Goal: Transaction & Acquisition: Download file/media

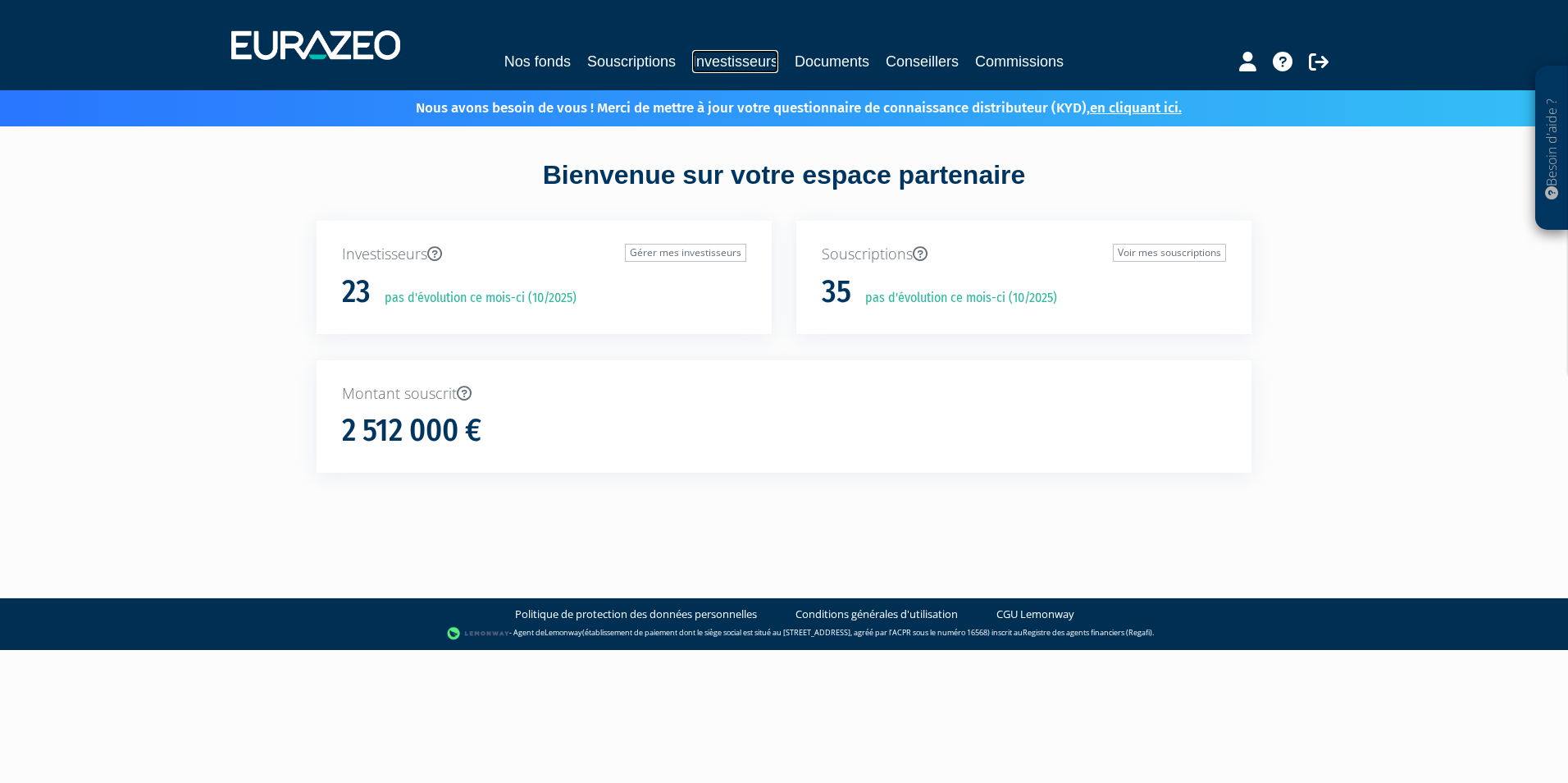
click at [729, 66] on link "Investisseurs" at bounding box center [735, 62] width 86 height 23
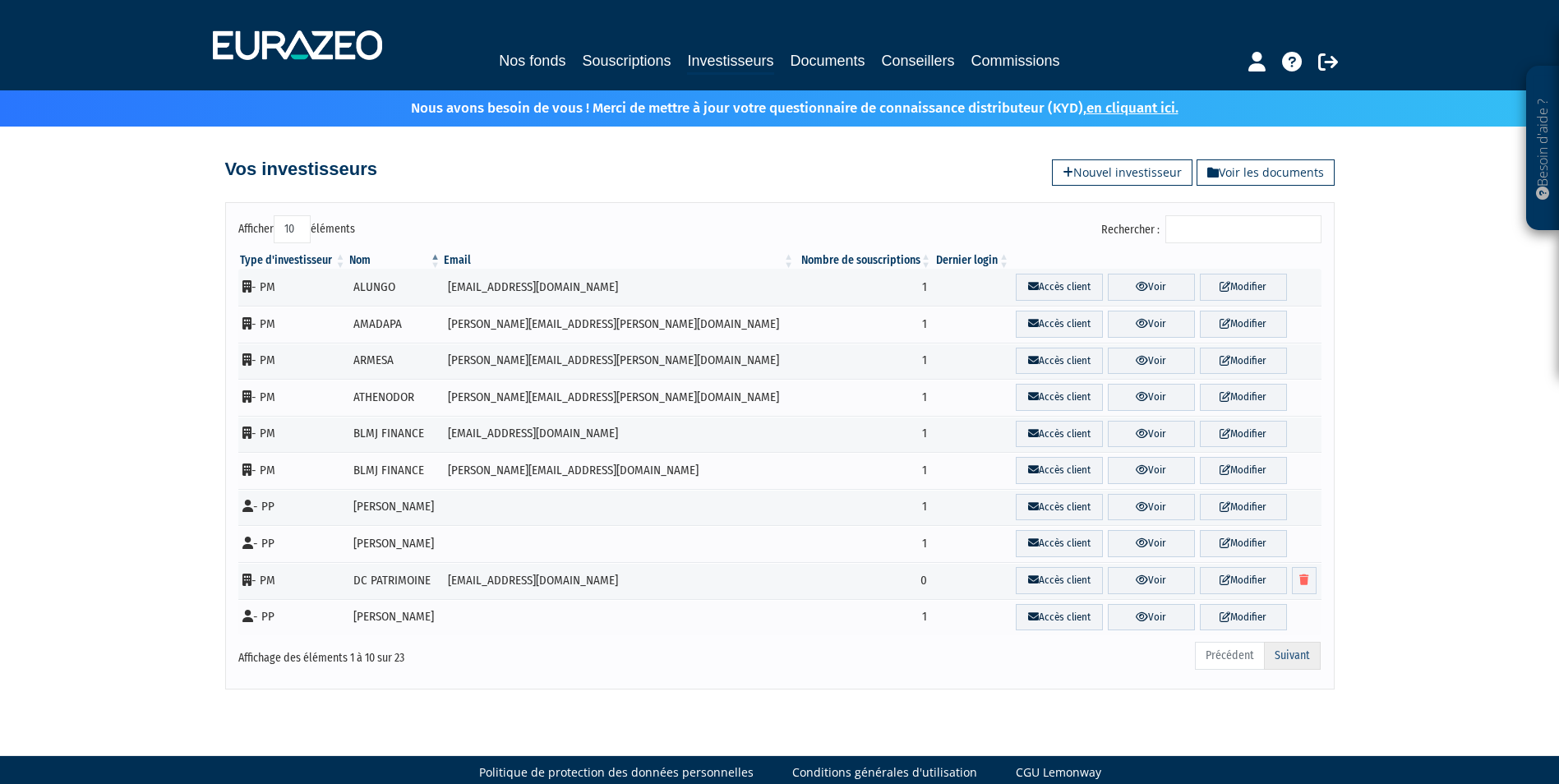
click at [1285, 650] on link "Suivant" at bounding box center [1293, 655] width 57 height 28
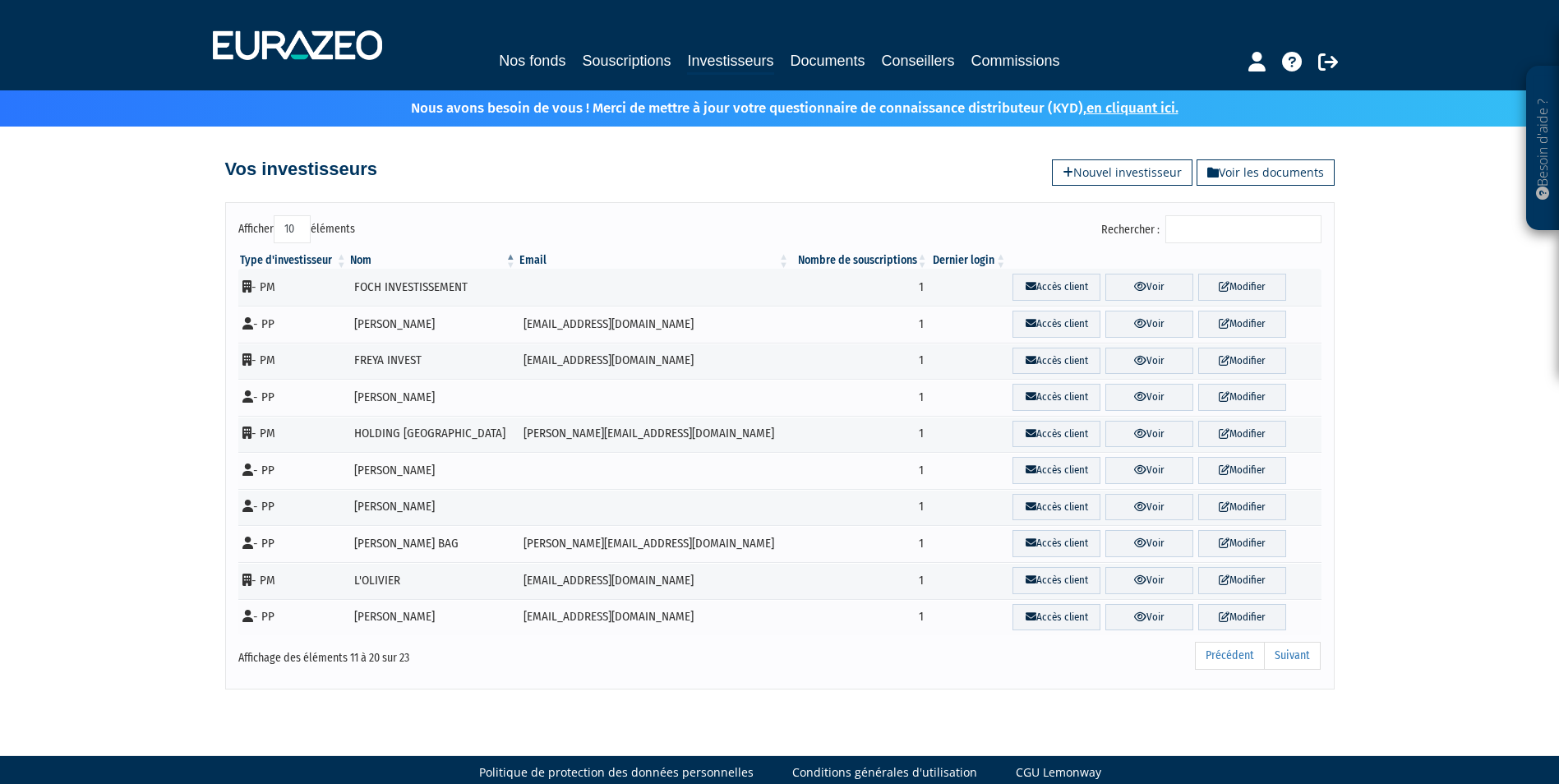
click at [1285, 650] on link "Suivant" at bounding box center [1293, 655] width 57 height 28
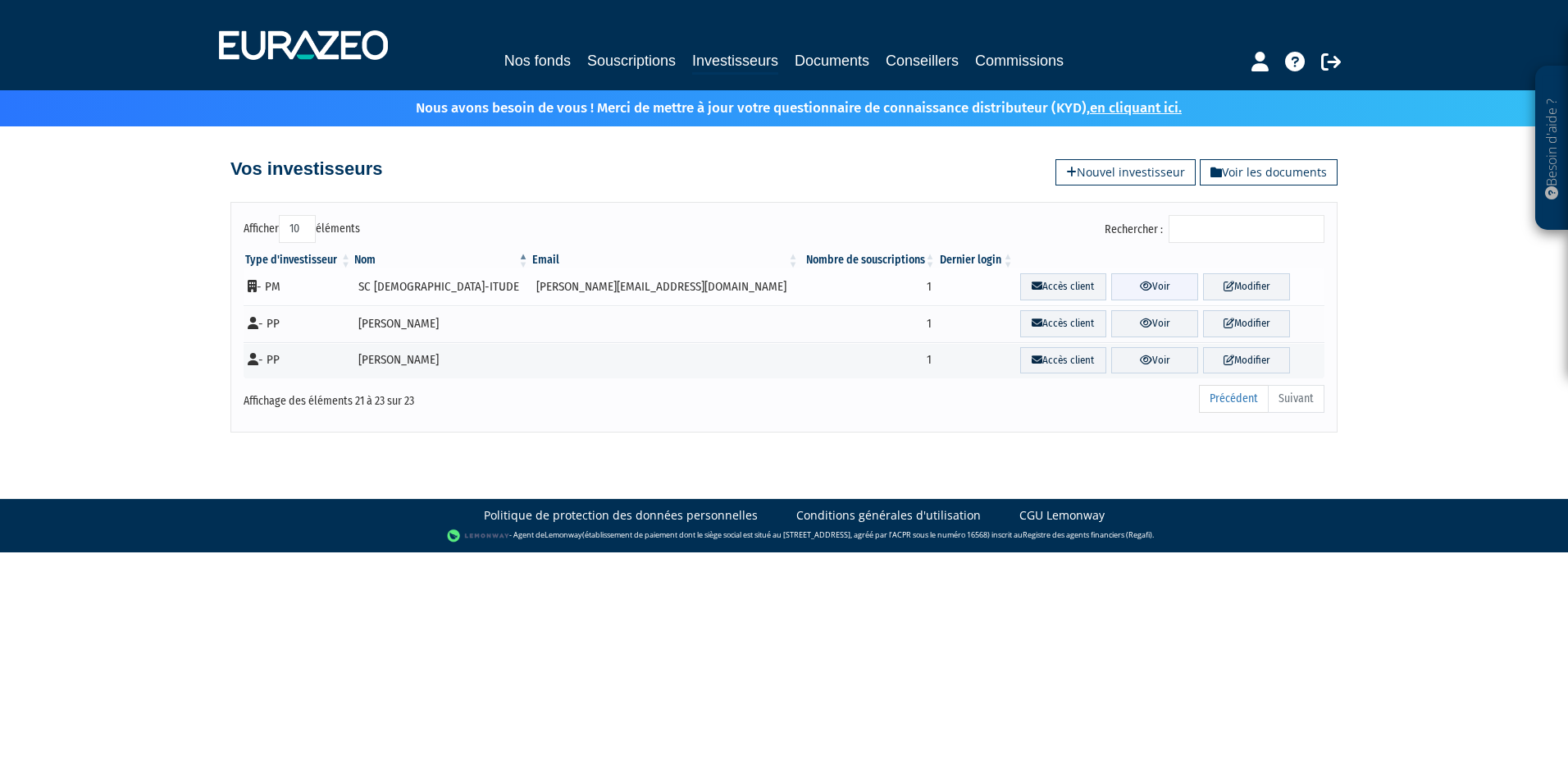
click at [1132, 285] on link "Voir" at bounding box center [1155, 287] width 87 height 27
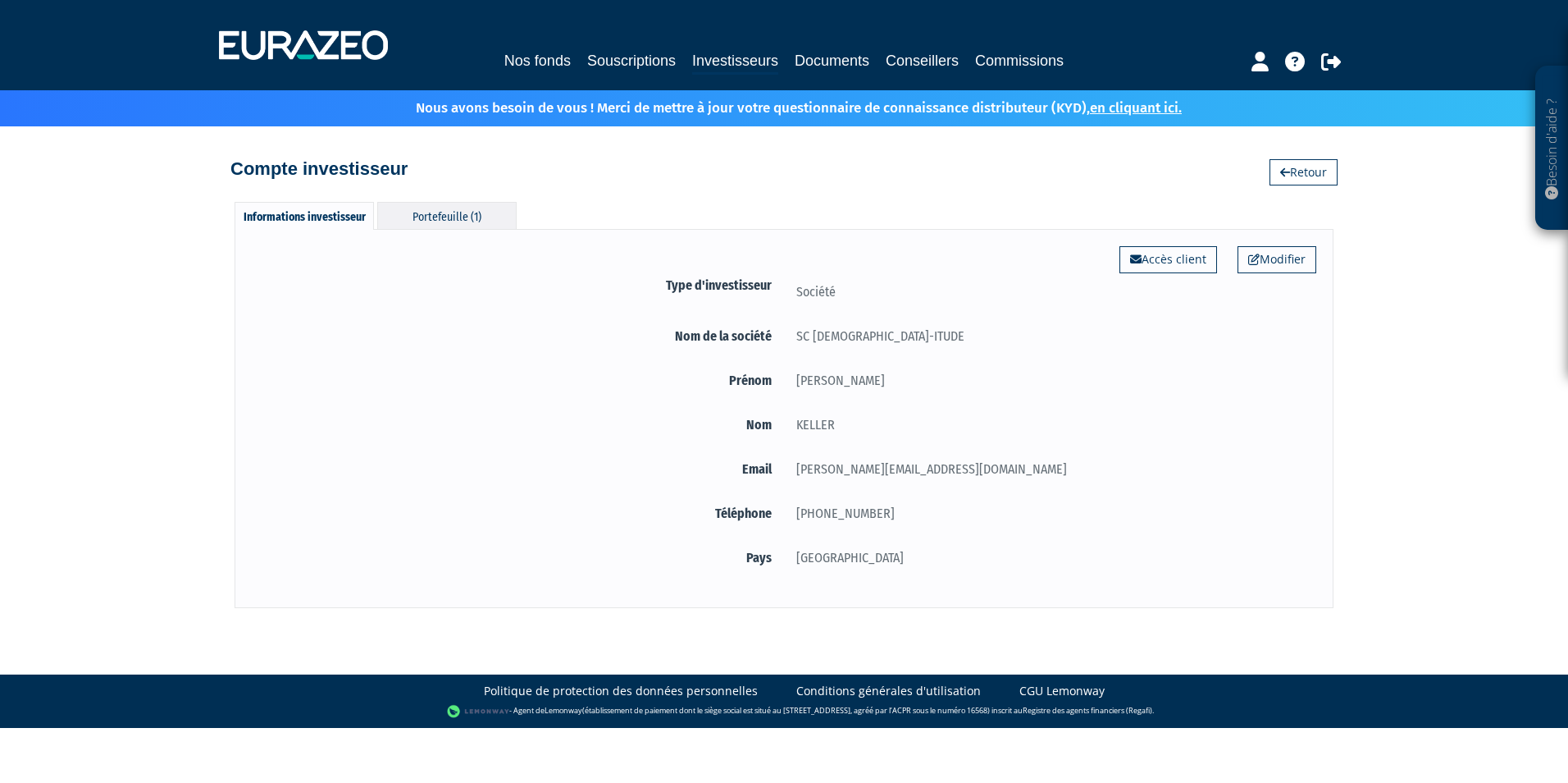
click at [465, 208] on div "Portefeuille (1)" at bounding box center [446, 215] width 140 height 27
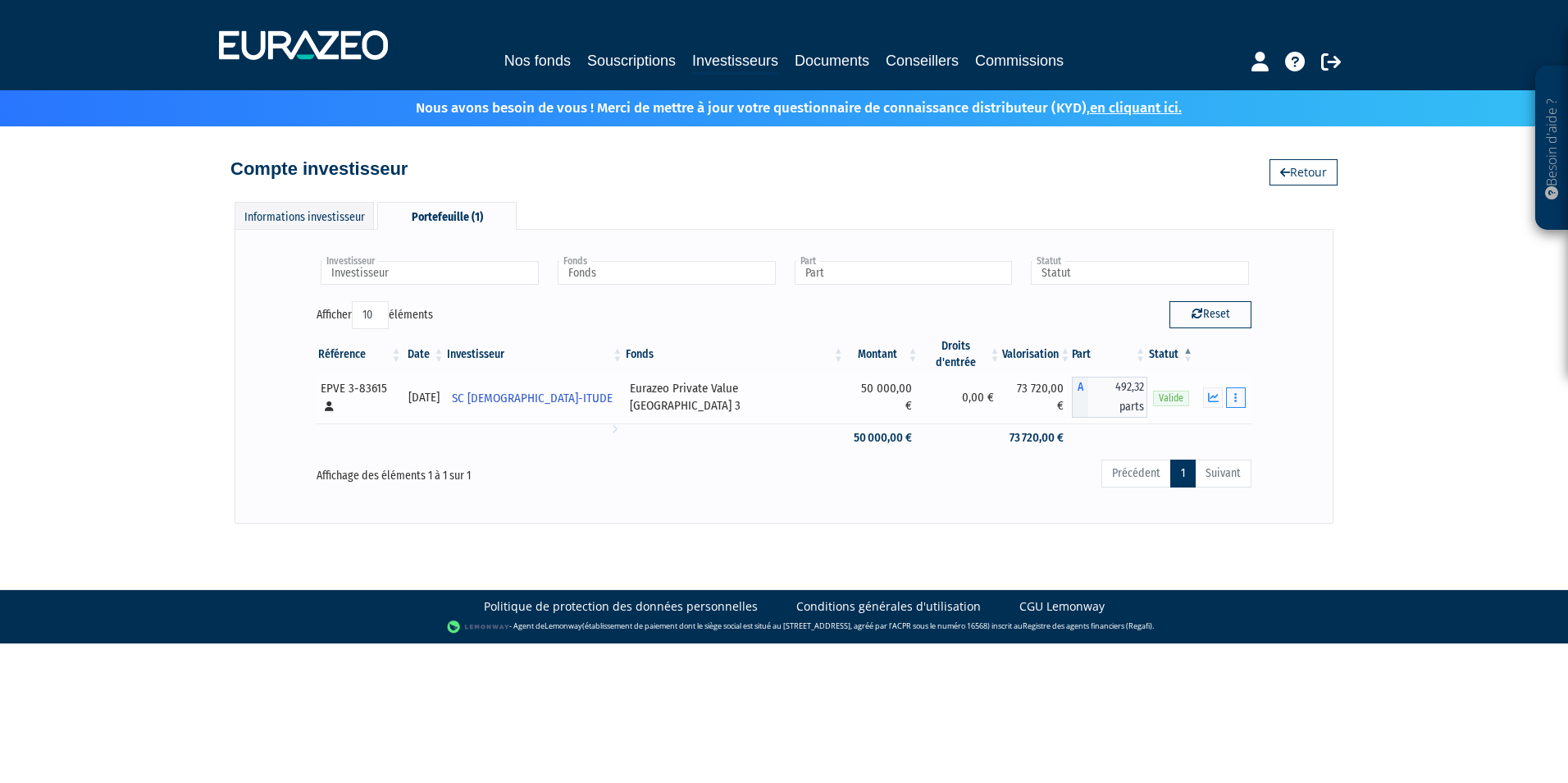
click at [1232, 388] on button "button" at bounding box center [1236, 398] width 20 height 21
click at [1212, 392] on icon "button" at bounding box center [1213, 397] width 10 height 10
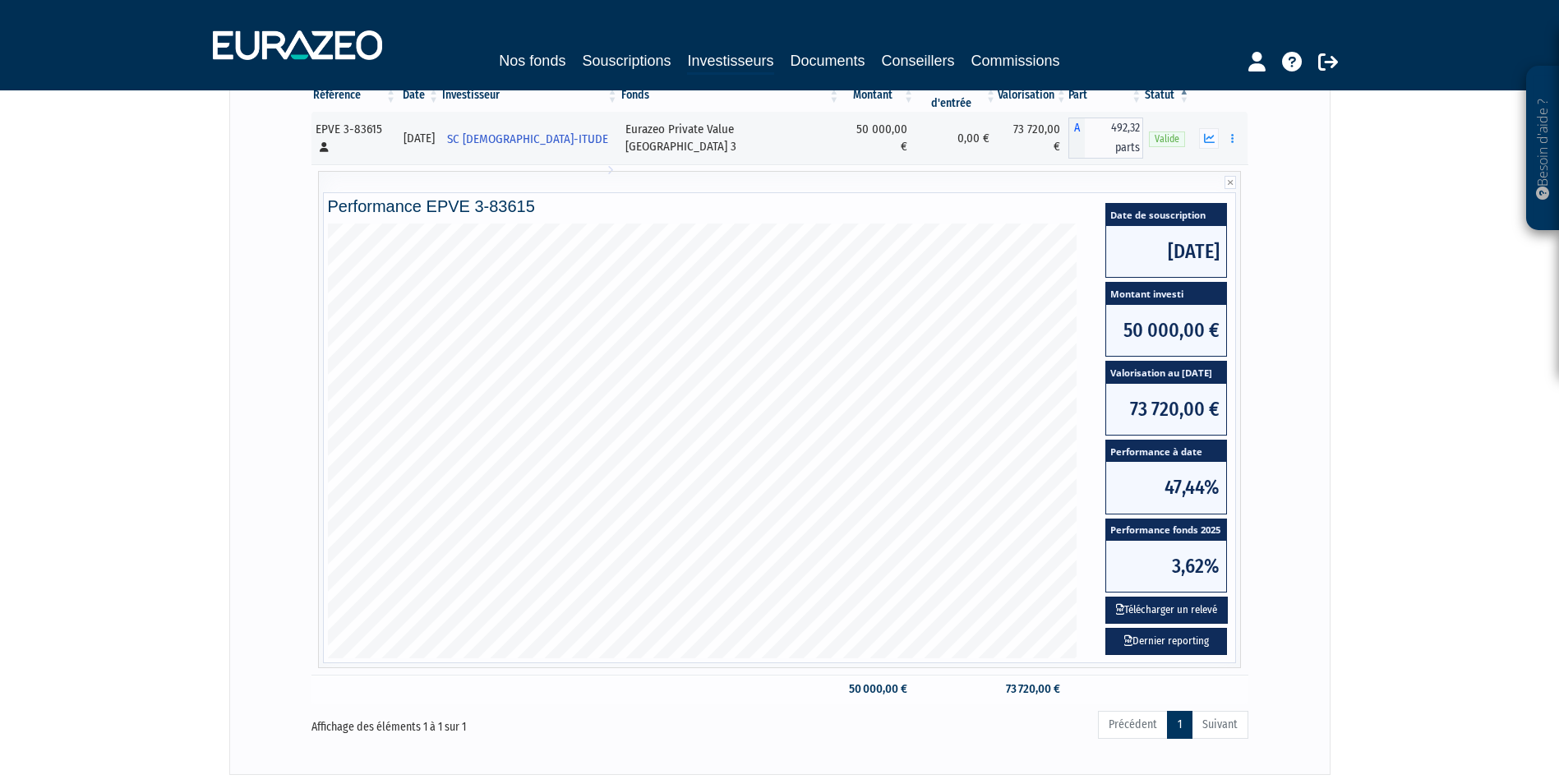
scroll to position [346, 0]
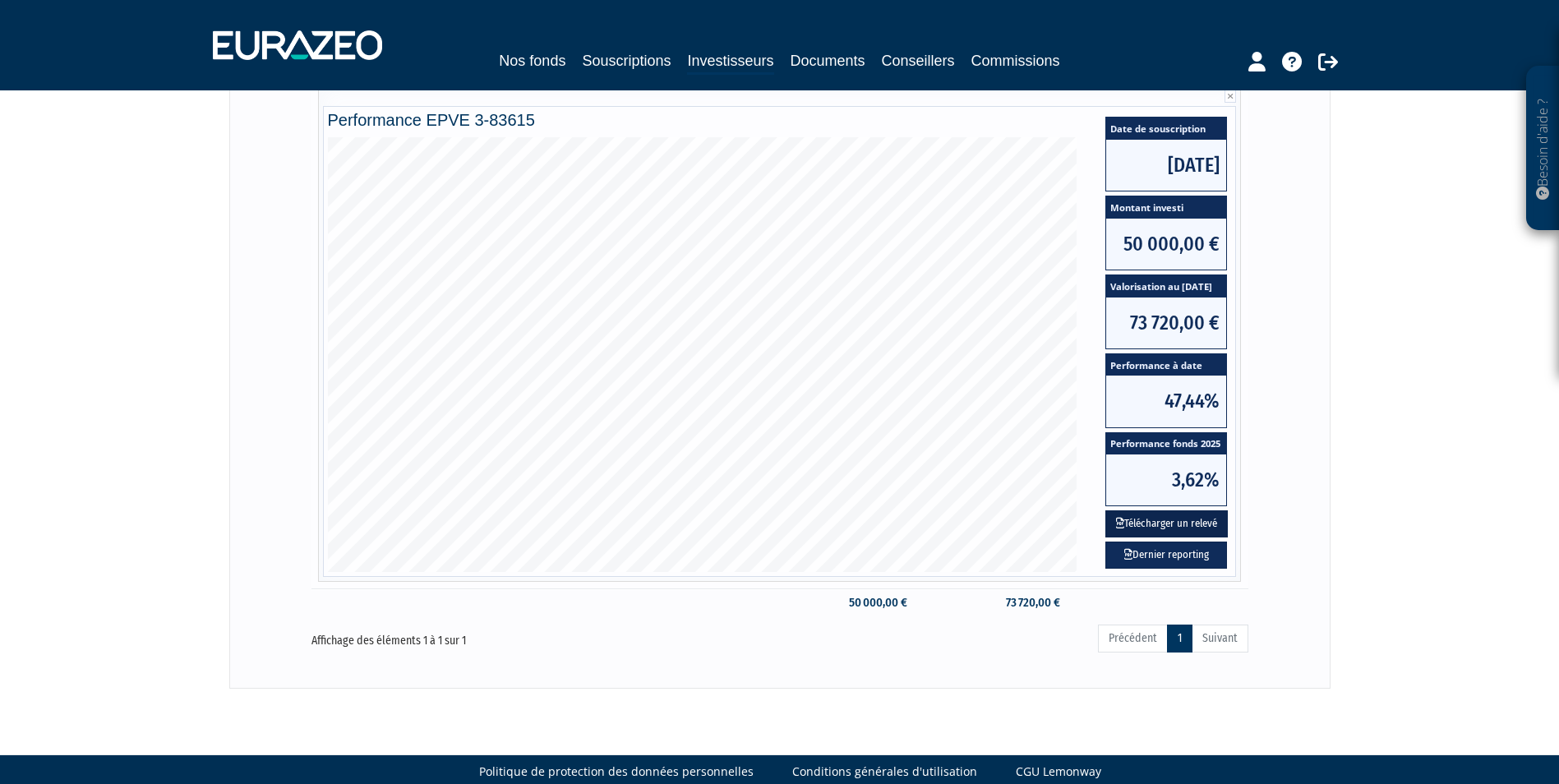
click at [1156, 510] on button "Télécharger un relevé" at bounding box center [1166, 523] width 123 height 27
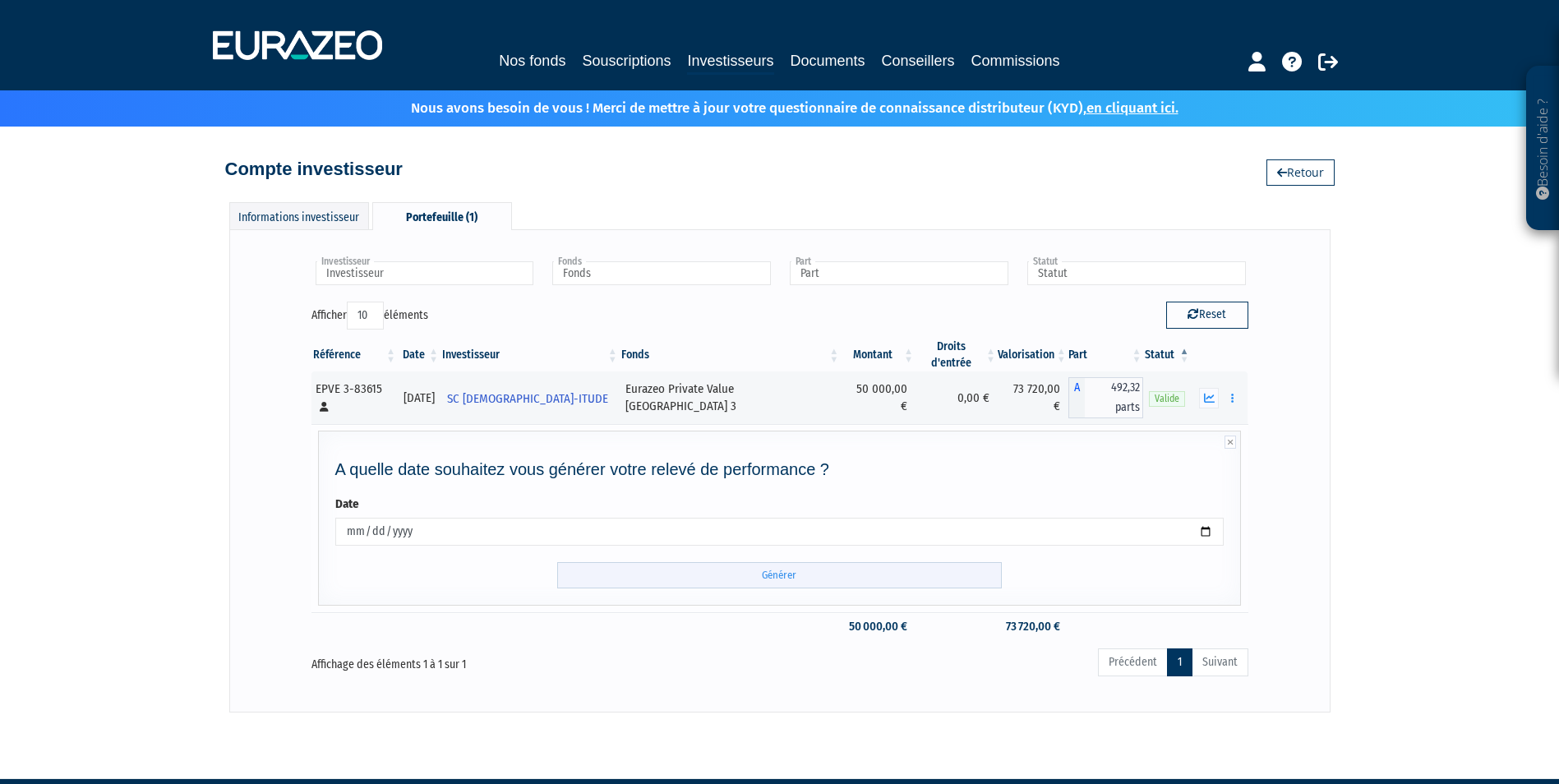
click at [766, 562] on input "Générer" at bounding box center [779, 576] width 444 height 27
click at [1206, 393] on icon "button" at bounding box center [1209, 398] width 10 height 10
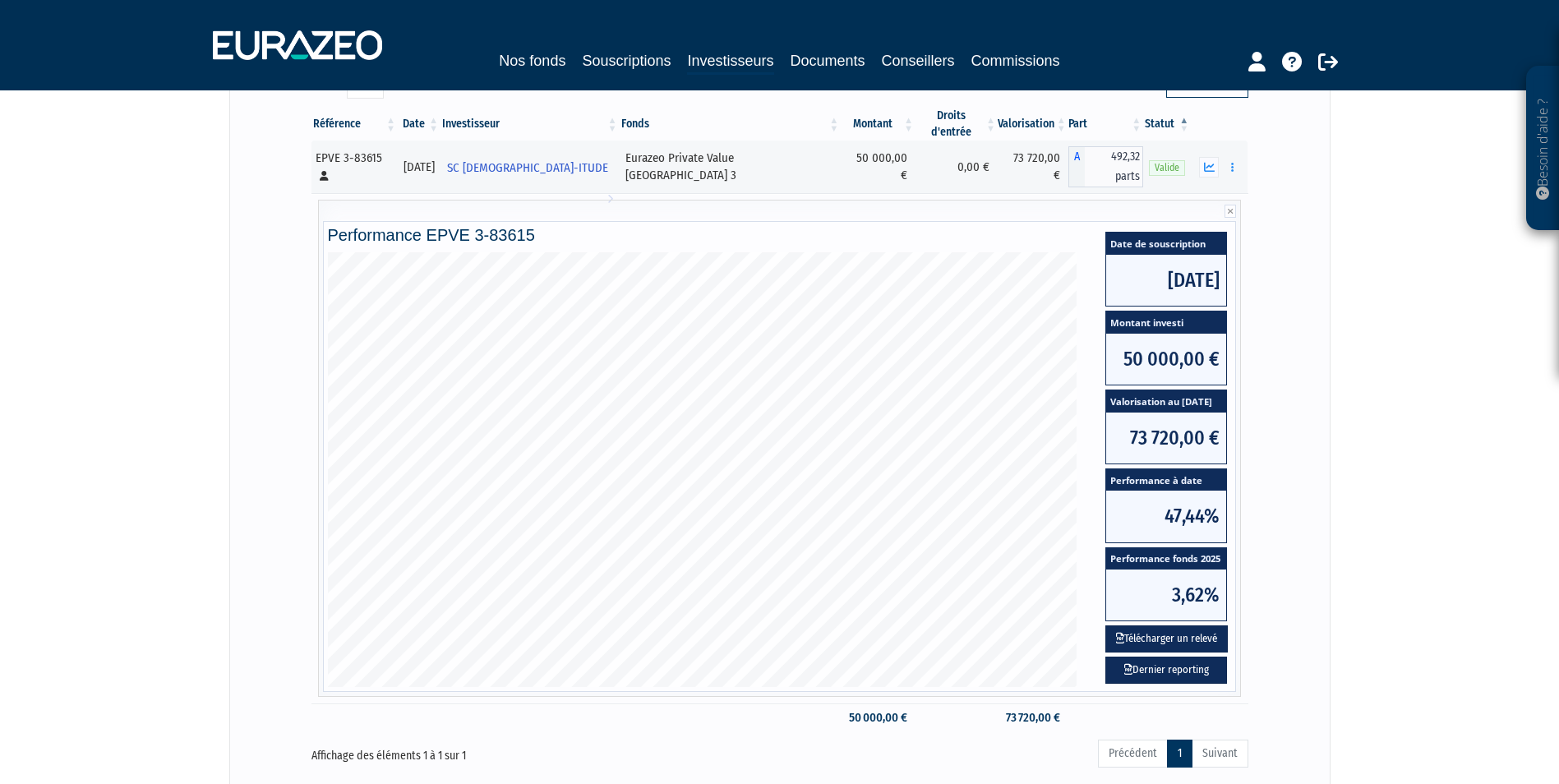
scroll to position [346, 0]
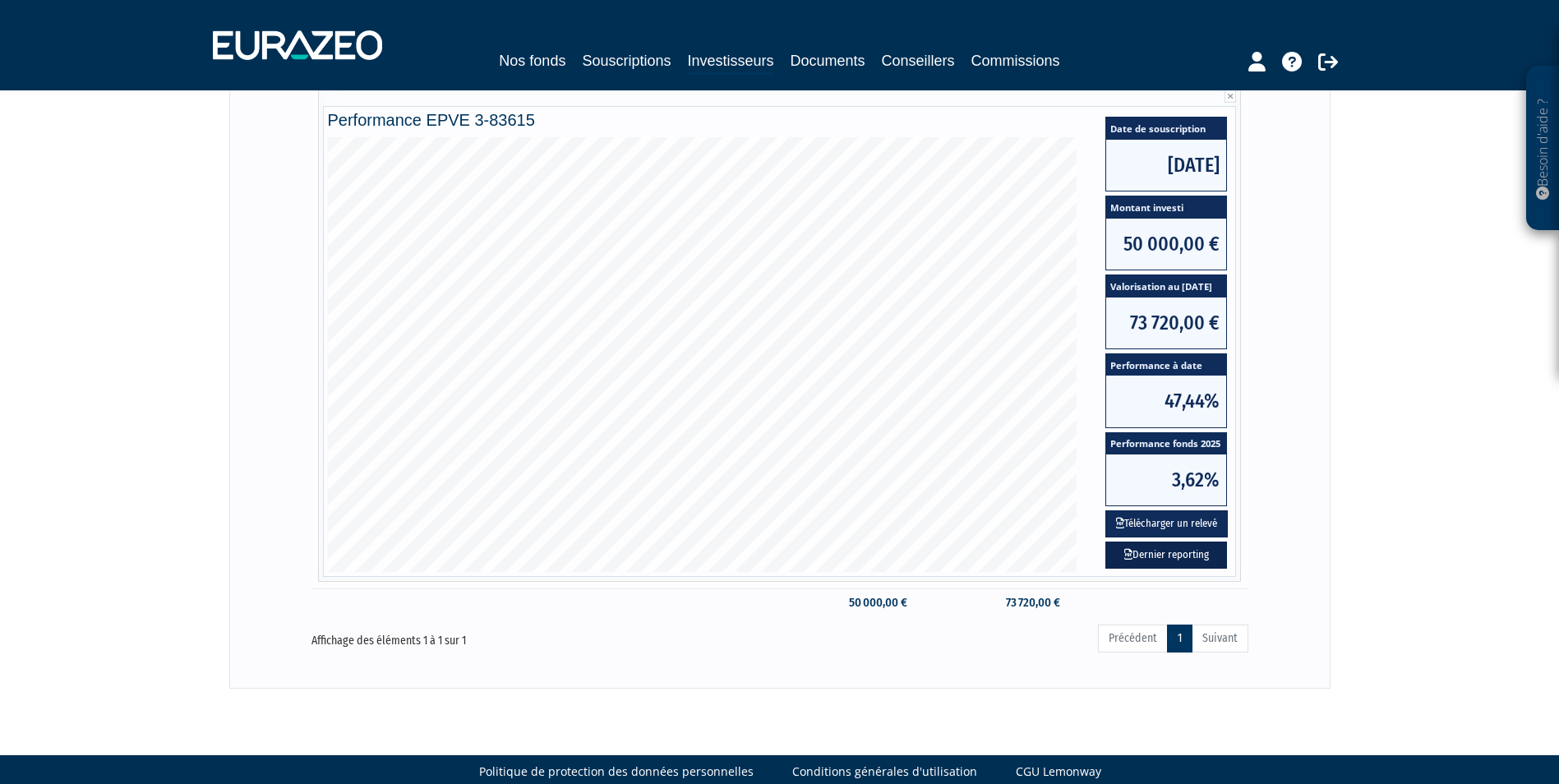
click at [1146, 541] on link "Dernier reporting" at bounding box center [1166, 555] width 122 height 27
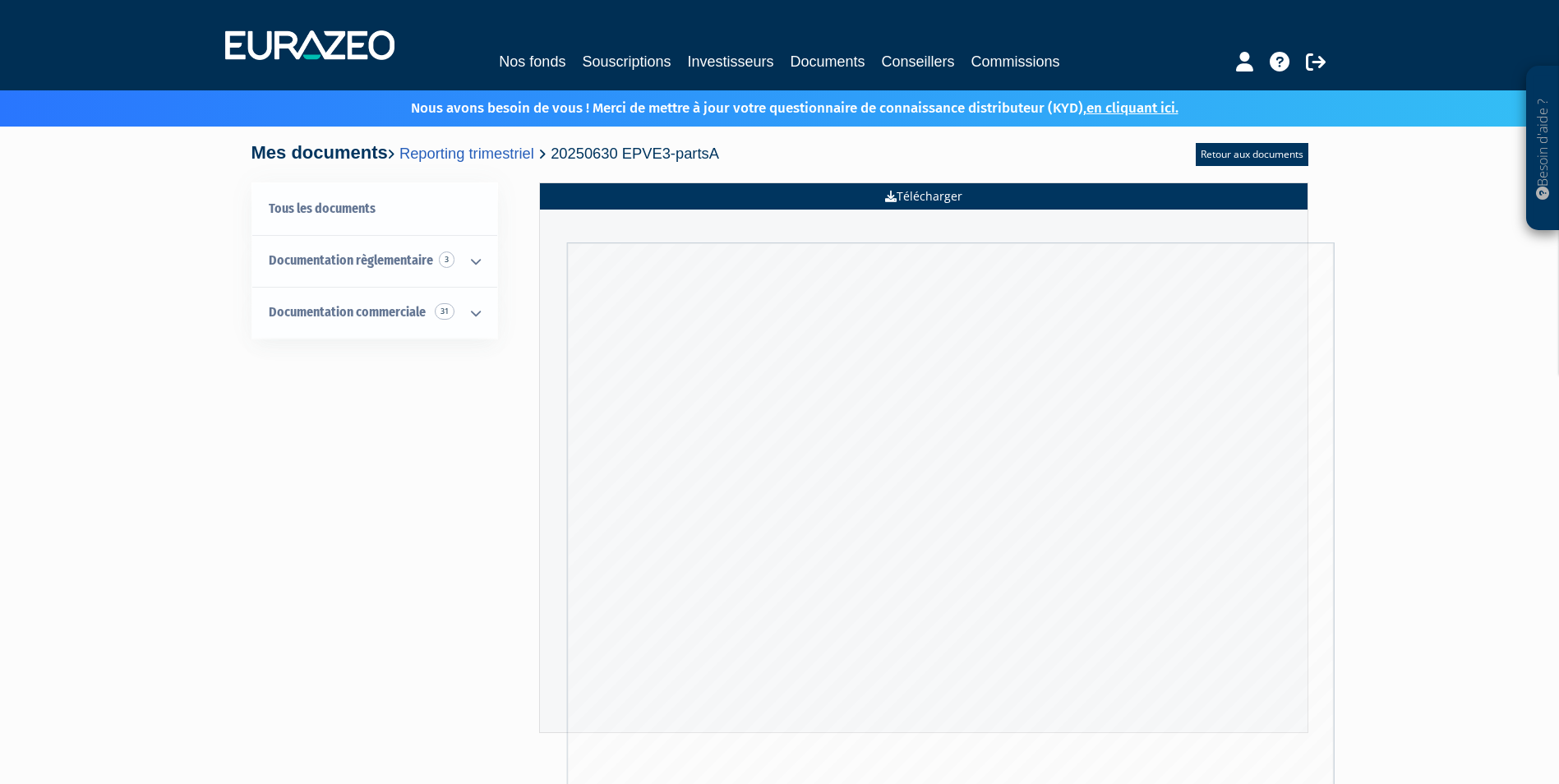
click at [913, 199] on link "Télécharger" at bounding box center [923, 197] width 767 height 27
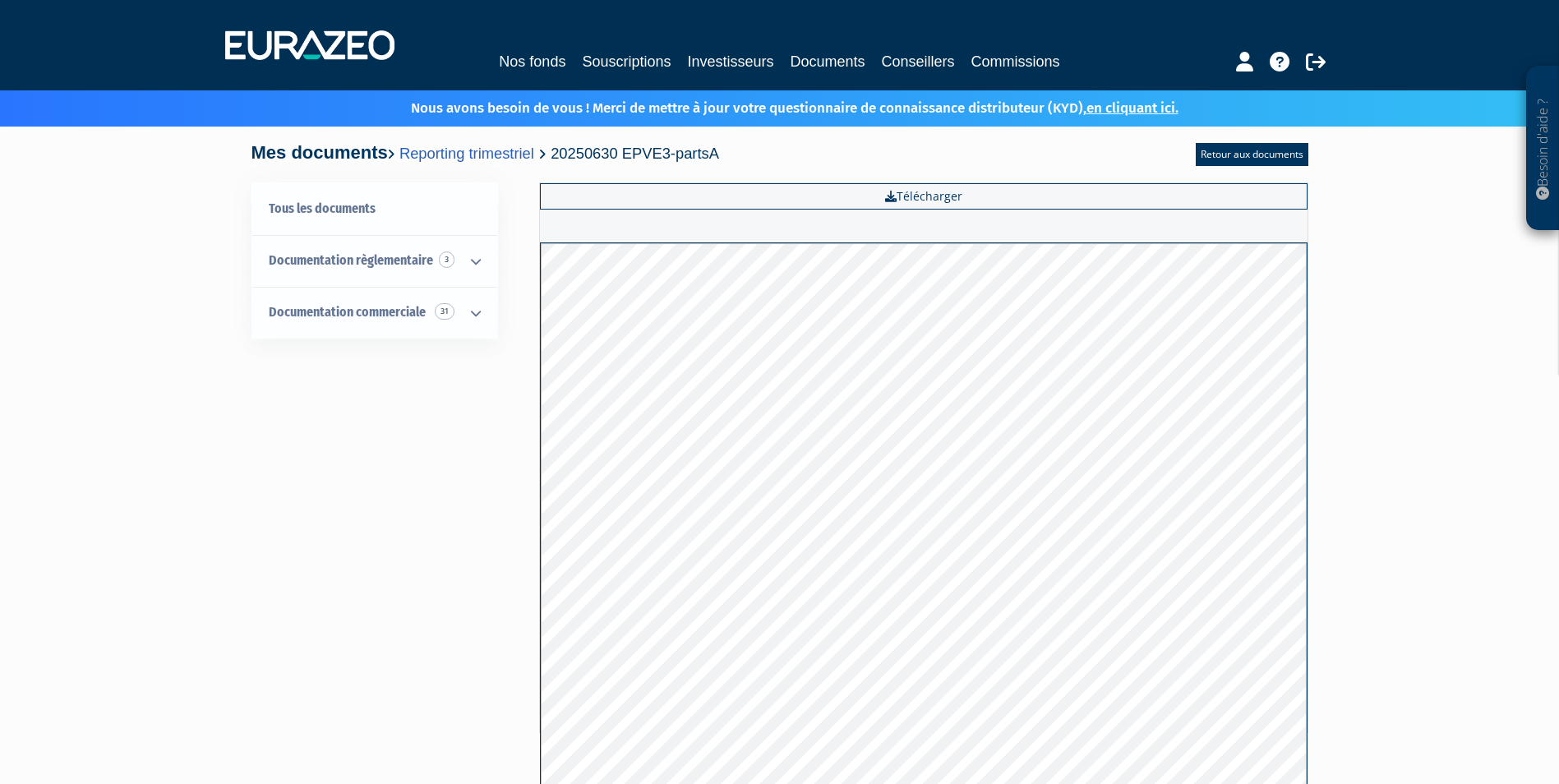
click at [1331, 411] on div "Besoin d'aide ? × J'ai besoin d'aide Si vous avez une question à propos du fonc…" at bounding box center [780, 419] width 1559 height 838
